Goal: Task Accomplishment & Management: Manage account settings

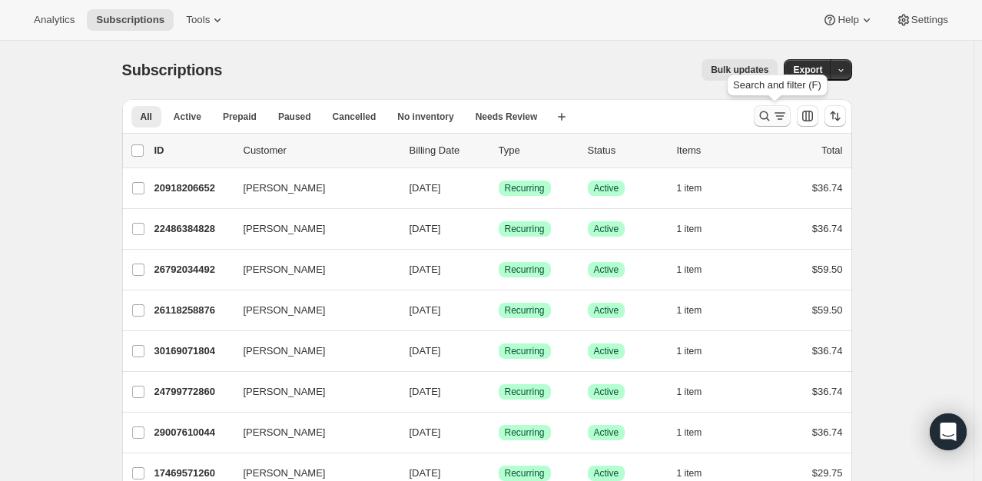
click at [764, 121] on icon "Search and filter results" at bounding box center [764, 115] width 15 height 15
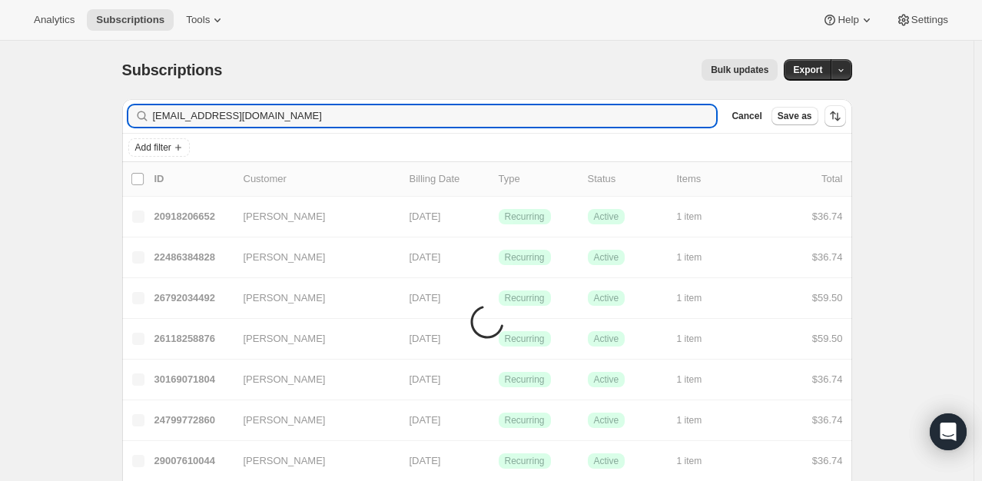
type input "[EMAIL_ADDRESS][DOMAIN_NAME]"
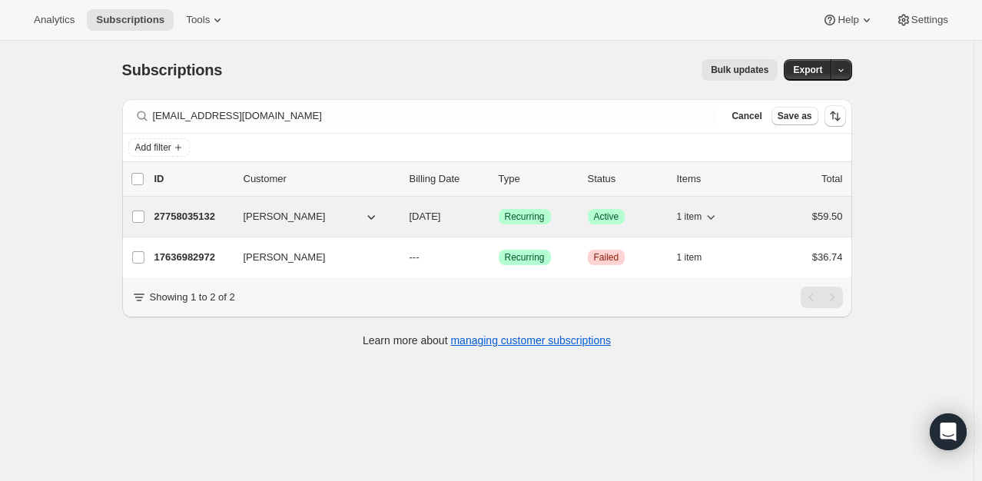
click at [197, 217] on p "27758035132" at bounding box center [193, 216] width 77 height 15
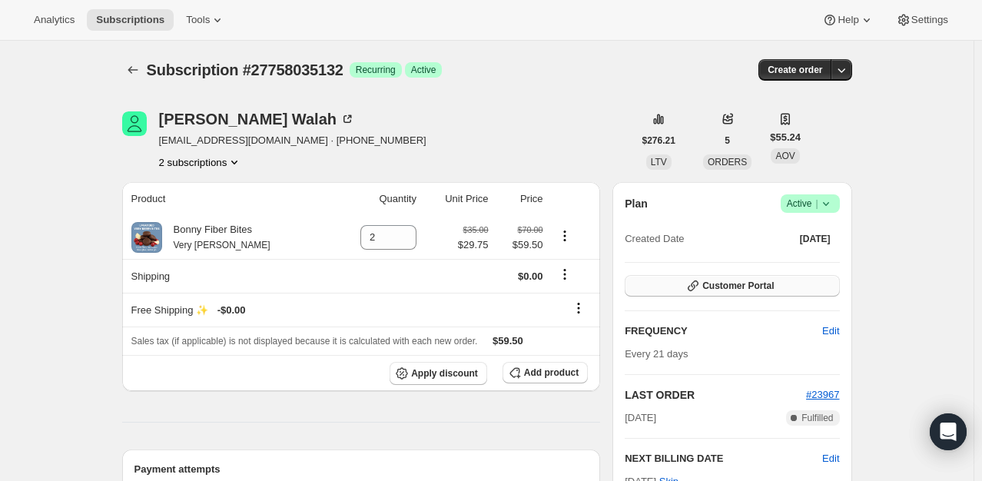
click at [733, 285] on span "Customer Portal" at bounding box center [738, 286] width 71 height 12
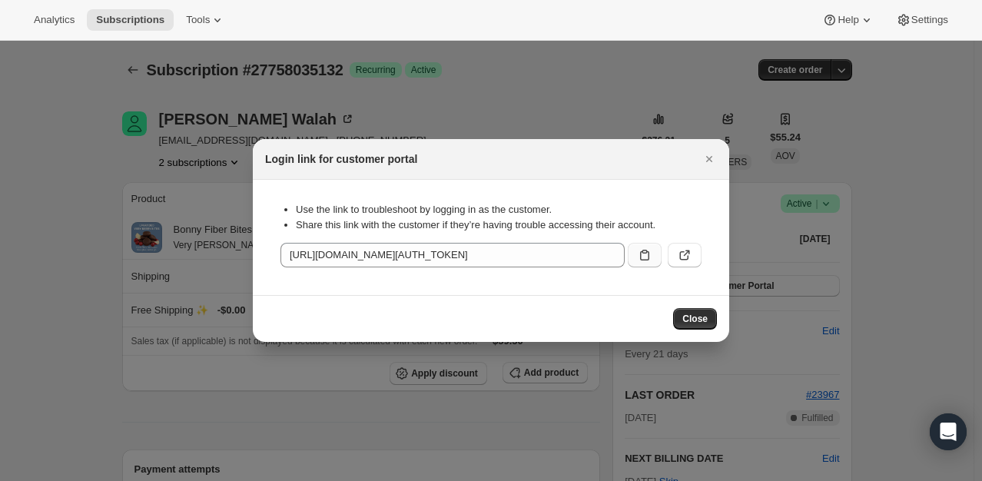
click at [651, 254] on icon ":rcc:" at bounding box center [644, 255] width 15 height 15
